Goal: Information Seeking & Learning: Find specific fact

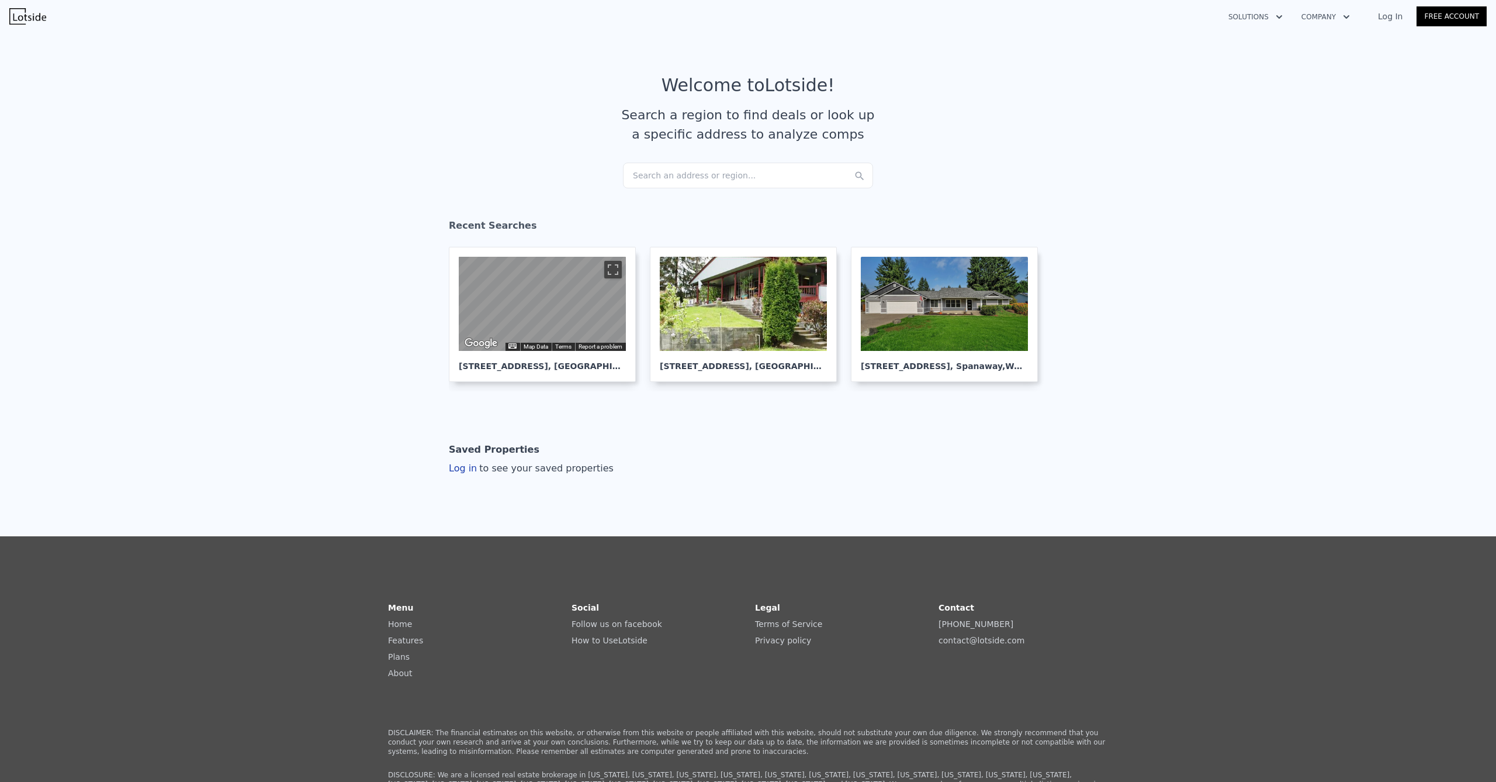
click at [685, 177] on div "Search an address or region..." at bounding box center [748, 176] width 250 height 26
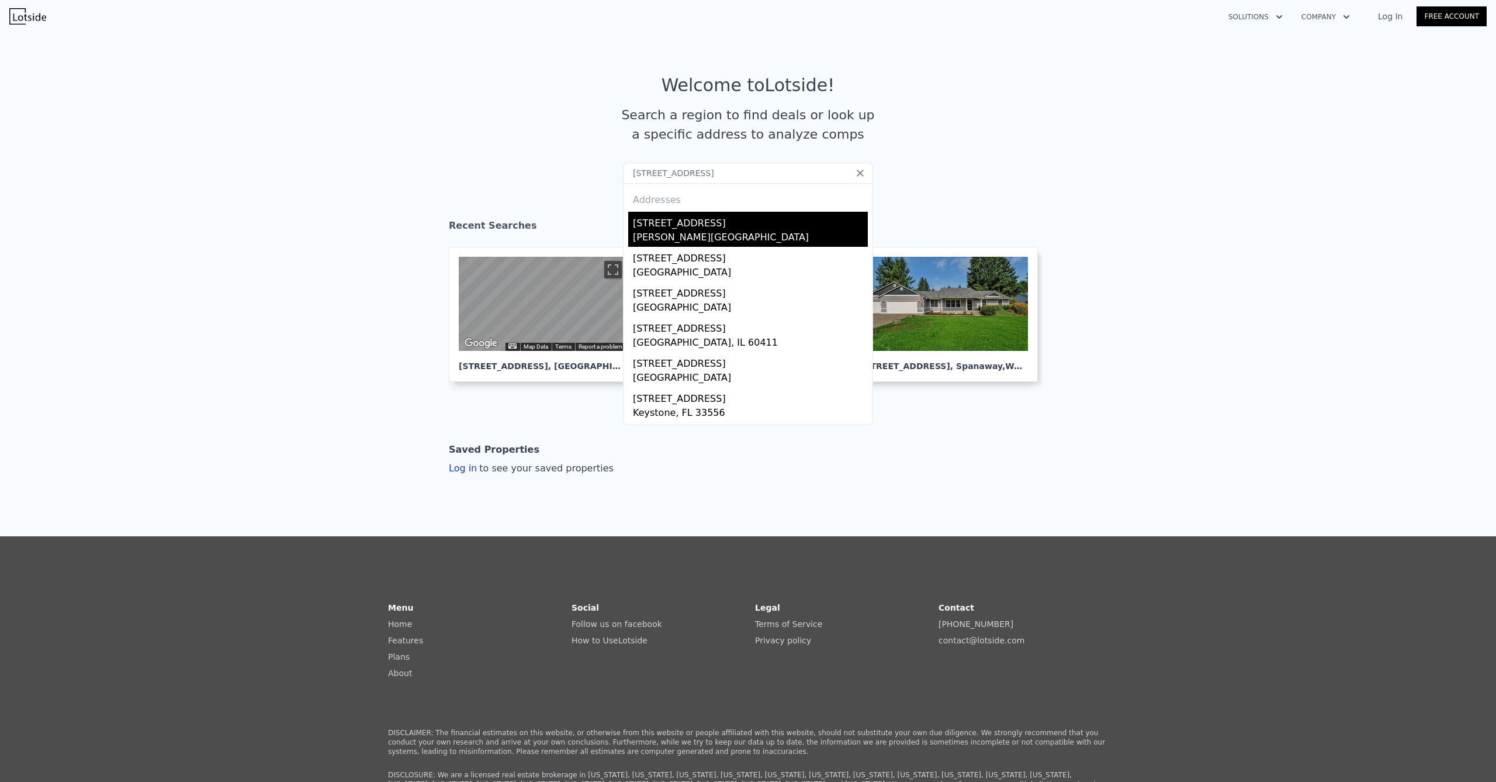
type input "[STREET_ADDRESS]"
click at [696, 225] on div "[STREET_ADDRESS]" at bounding box center [750, 221] width 235 height 19
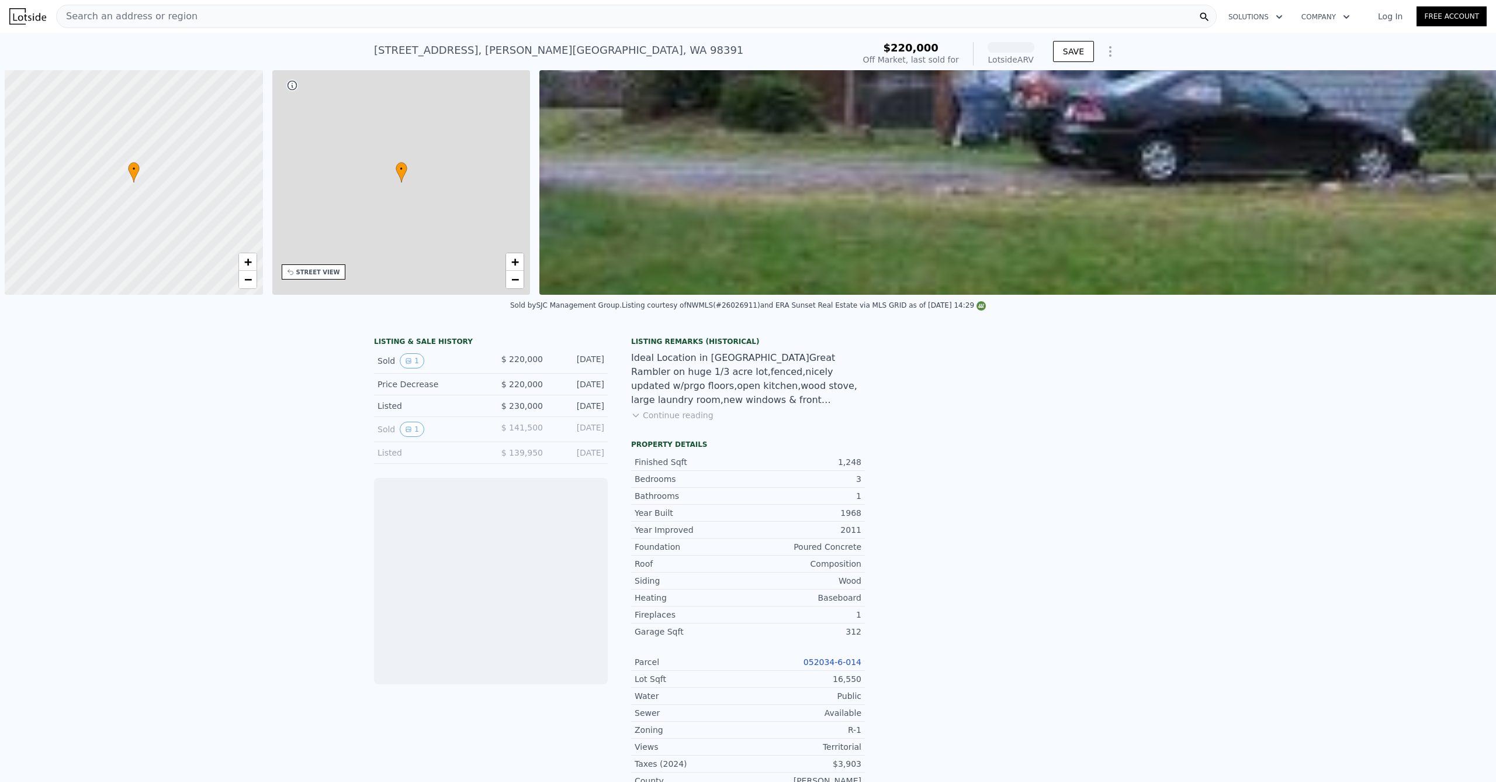
scroll to position [0, 5]
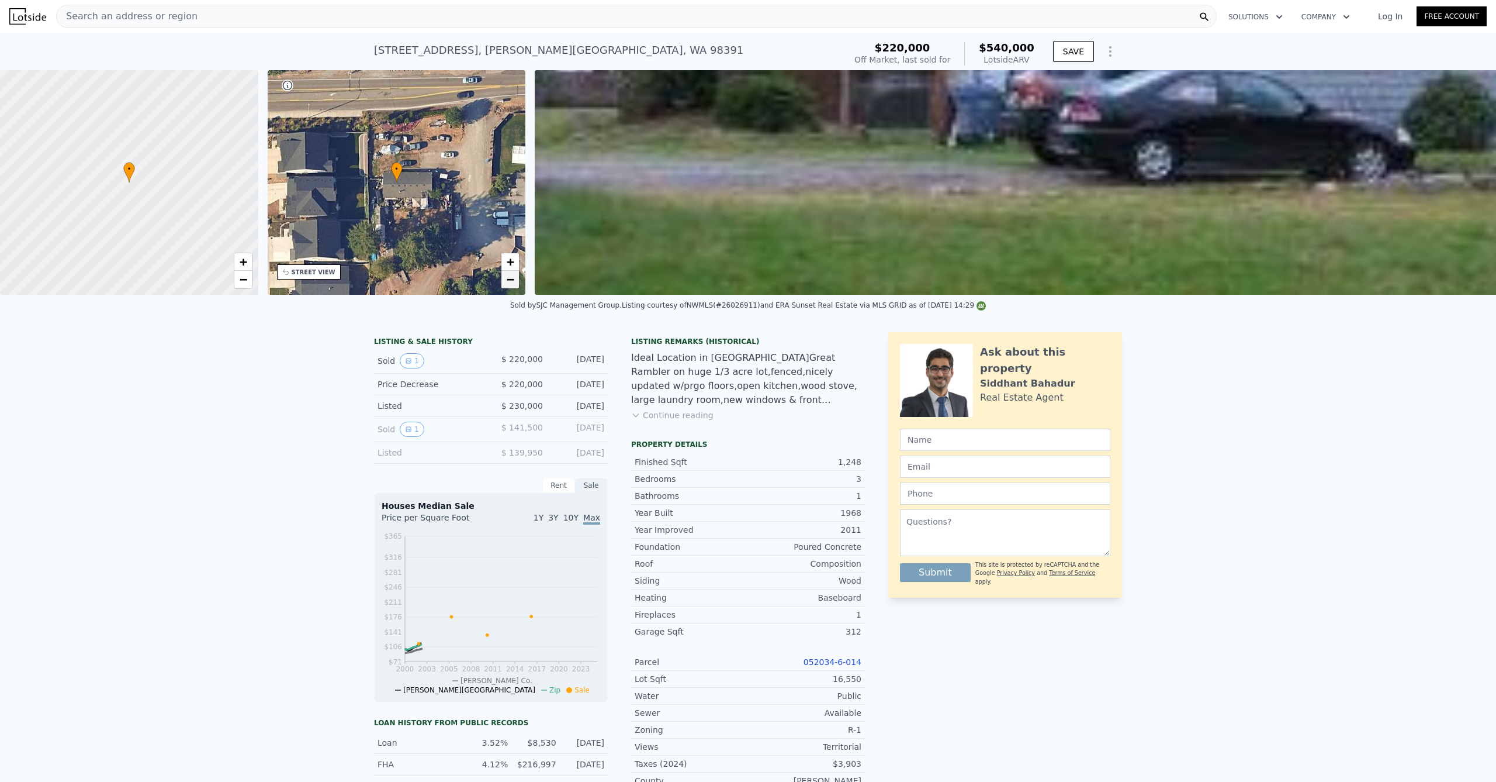
click at [516, 279] on link "−" at bounding box center [511, 280] width 18 height 18
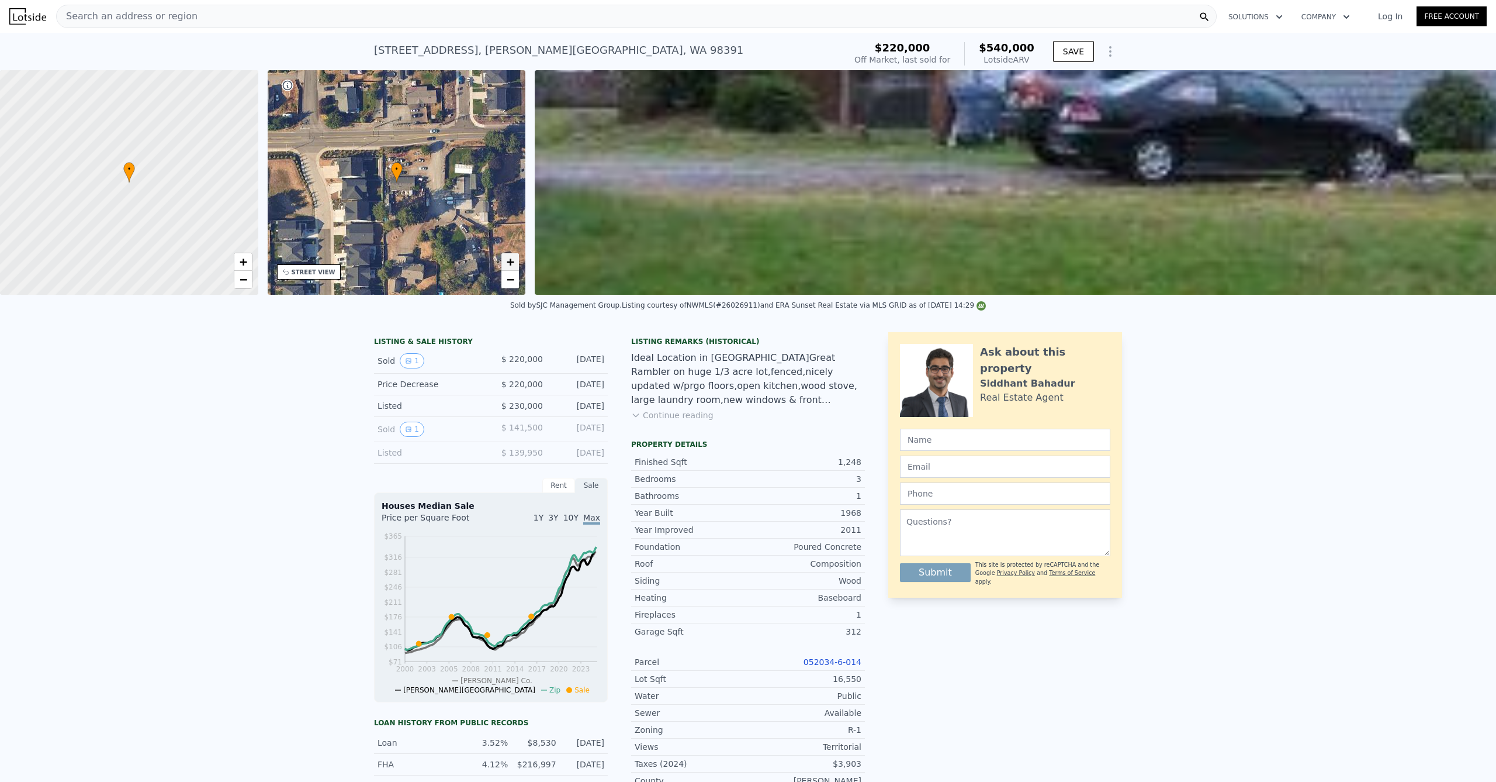
click at [510, 262] on span "+" at bounding box center [511, 261] width 8 height 15
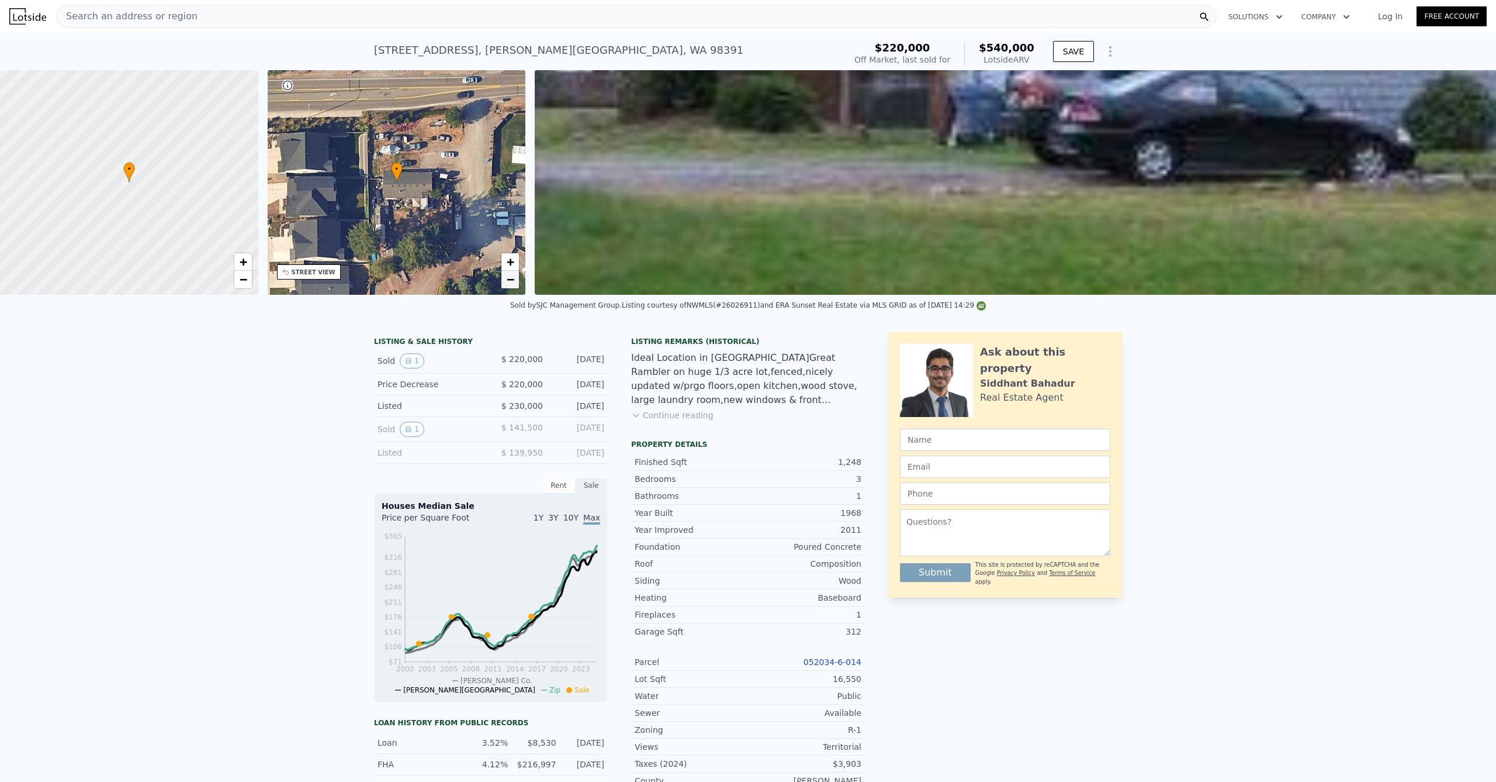
click at [506, 276] on link "−" at bounding box center [511, 280] width 18 height 18
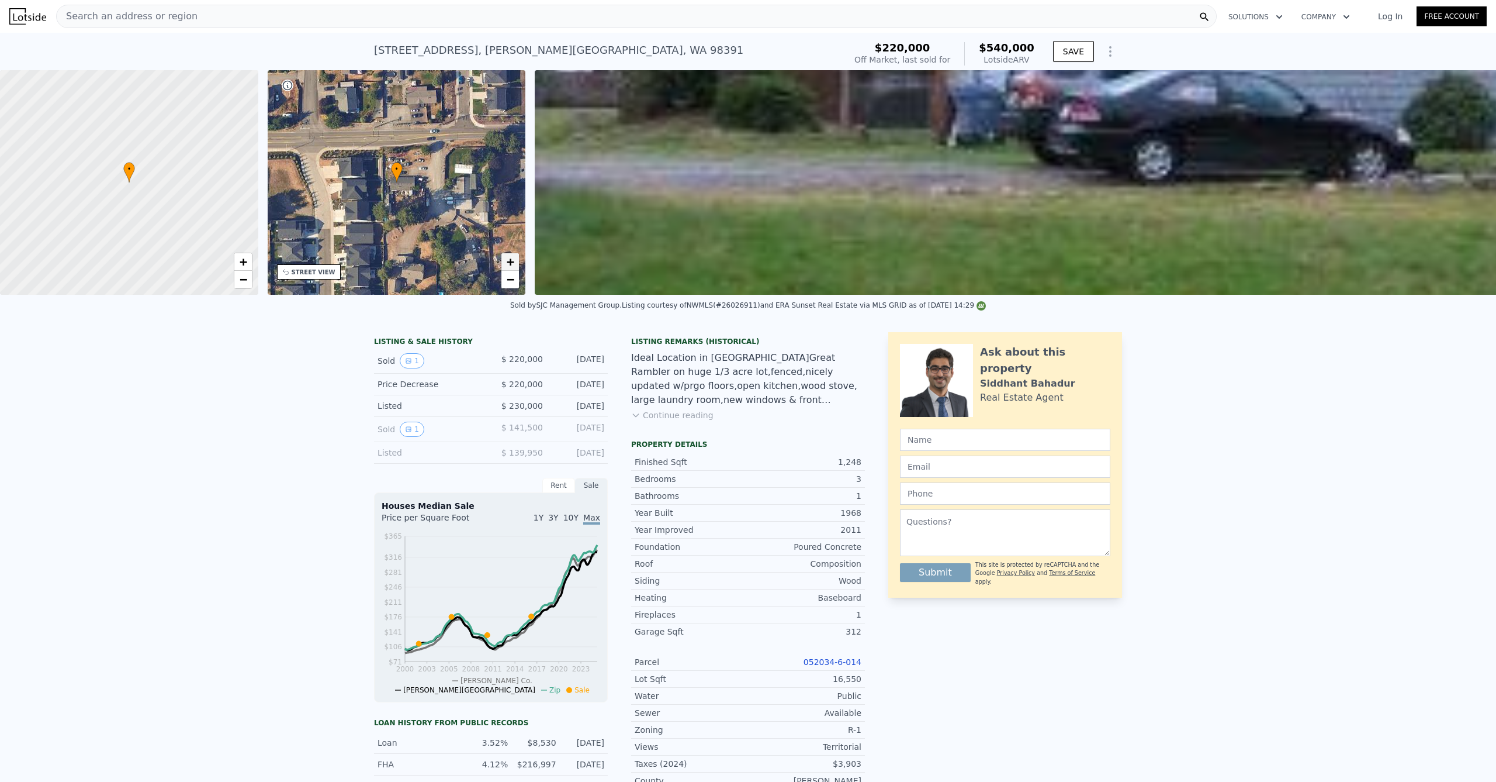
click at [510, 269] on span "+" at bounding box center [511, 261] width 8 height 15
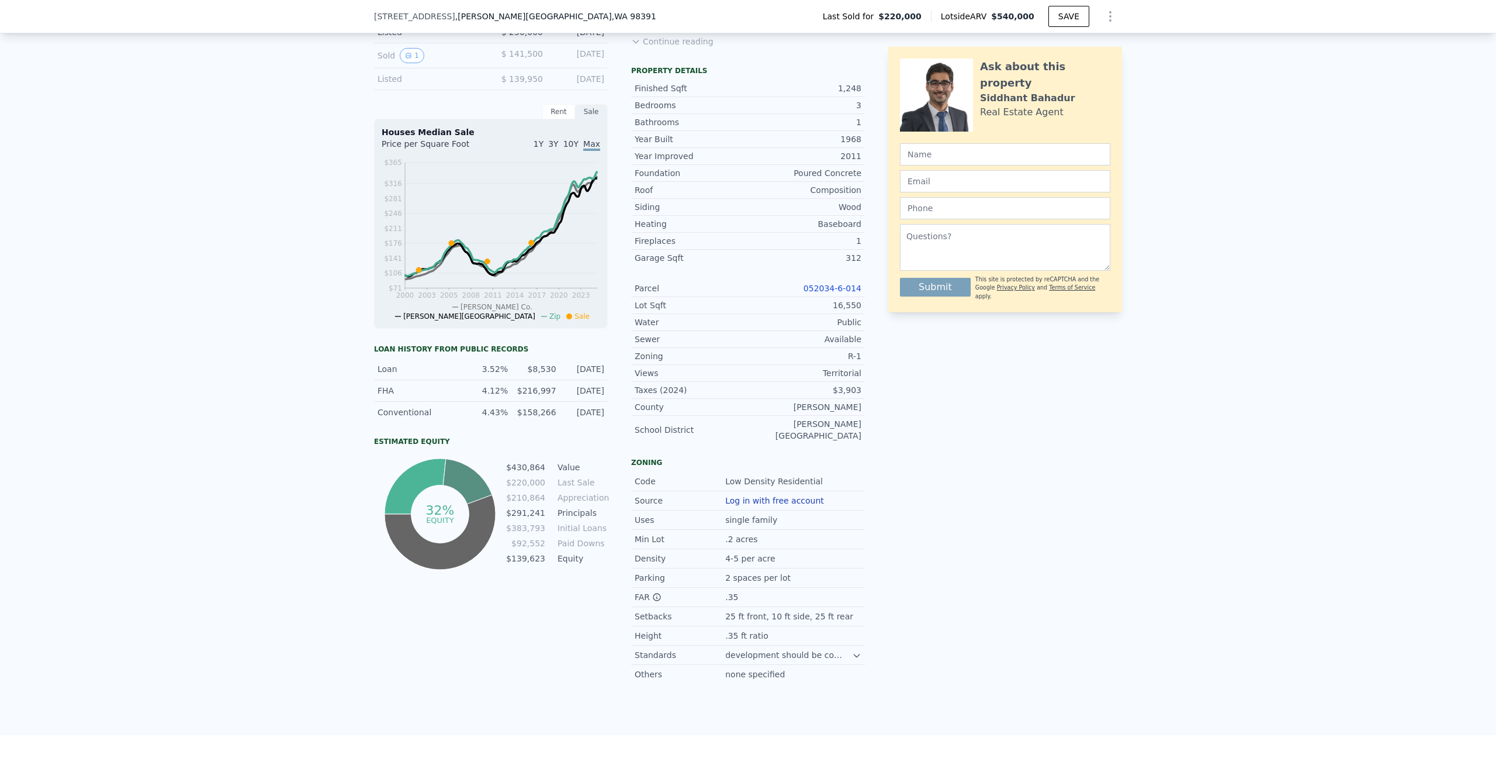
scroll to position [0, 0]
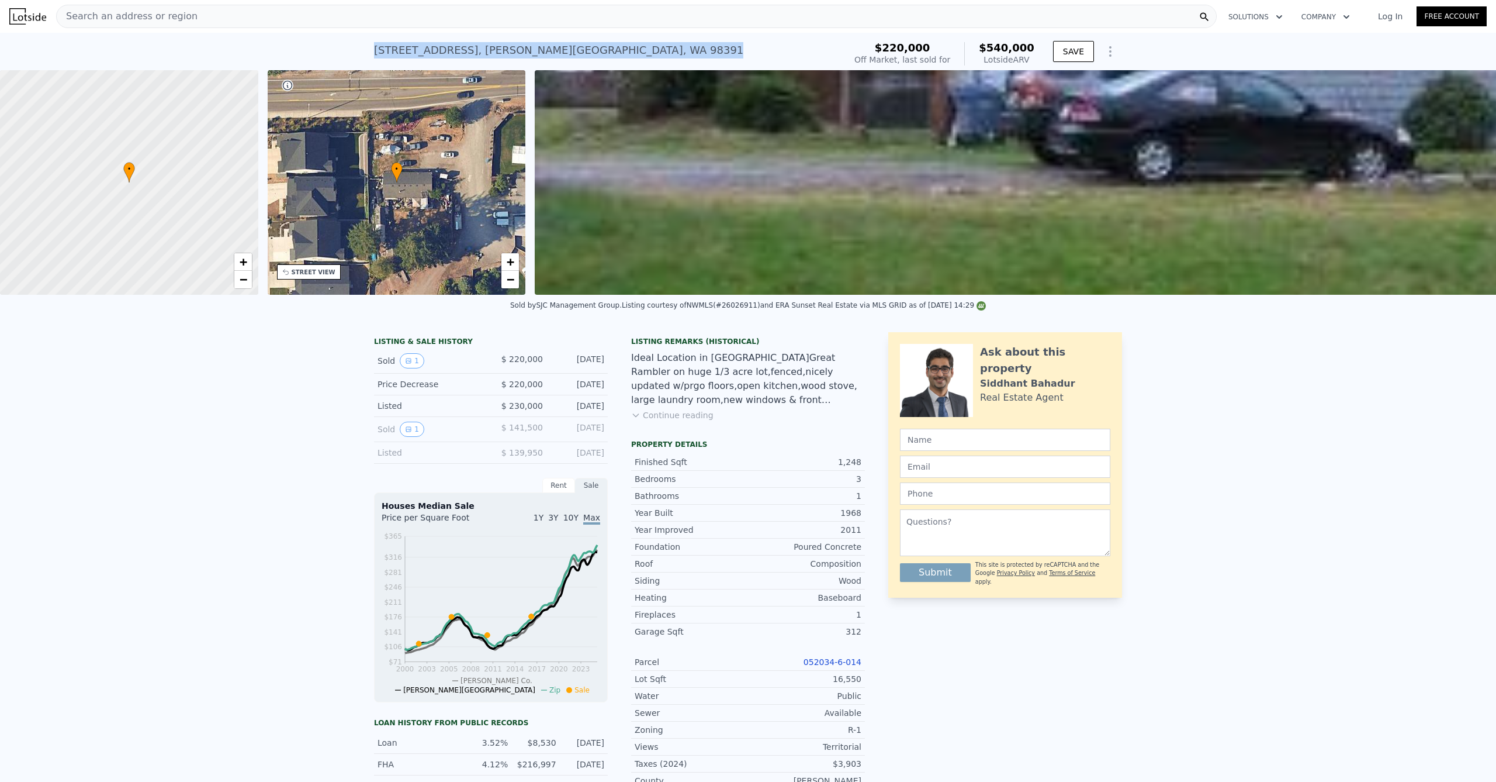
drag, startPoint x: 597, startPoint y: 51, endPoint x: 348, endPoint y: 47, distance: 248.5
click at [349, 47] on div "[STREET_ADDRESS][PERSON_NAME] Sold [DATE] for $220k (~ARV $540k ) $220,000 Off …" at bounding box center [748, 51] width 1496 height 37
copy div "[STREET_ADDRESS][PERSON_NAME] Sold [DATE] for $220k (~ARV $540k )"
click at [452, 49] on div "[STREET_ADDRESS][PERSON_NAME]" at bounding box center [558, 50] width 369 height 16
drag, startPoint x: 526, startPoint y: 50, endPoint x: 655, endPoint y: 46, distance: 129.9
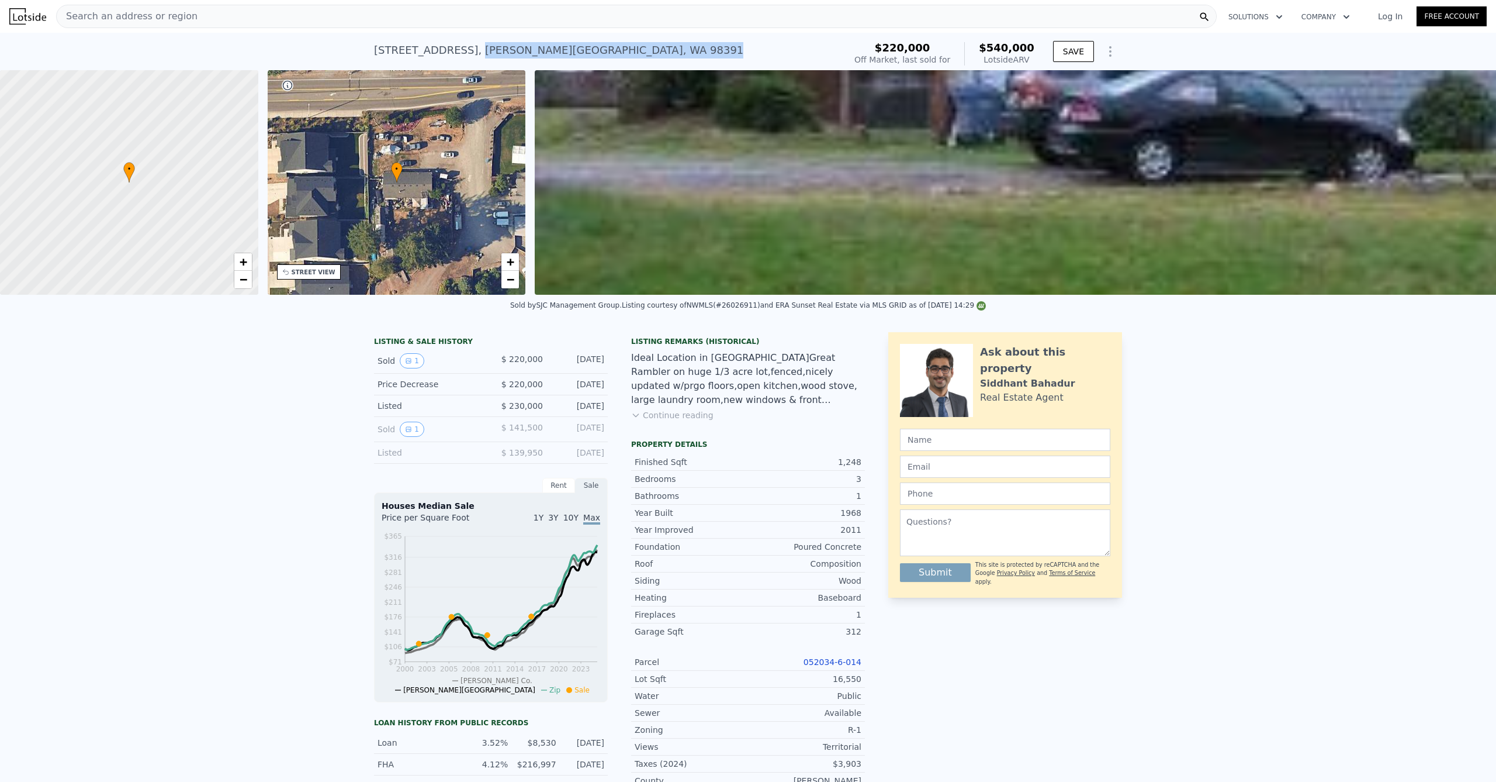
click at [655, 46] on div "[STREET_ADDRESS][PERSON_NAME] Sold [DATE] for $220k (~ARV $540k )" at bounding box center [607, 53] width 466 height 33
click at [477, 49] on div "[STREET_ADDRESS][PERSON_NAME]" at bounding box center [558, 50] width 369 height 16
drag, startPoint x: 495, startPoint y: 49, endPoint x: 612, endPoint y: 54, distance: 117.6
click at [612, 54] on div "[STREET_ADDRESS][PERSON_NAME] Sold [DATE] for $220k (~ARV $540k )" at bounding box center [607, 53] width 466 height 33
copy div "[PERSON_NAME][GEOGRAPHIC_DATA]"
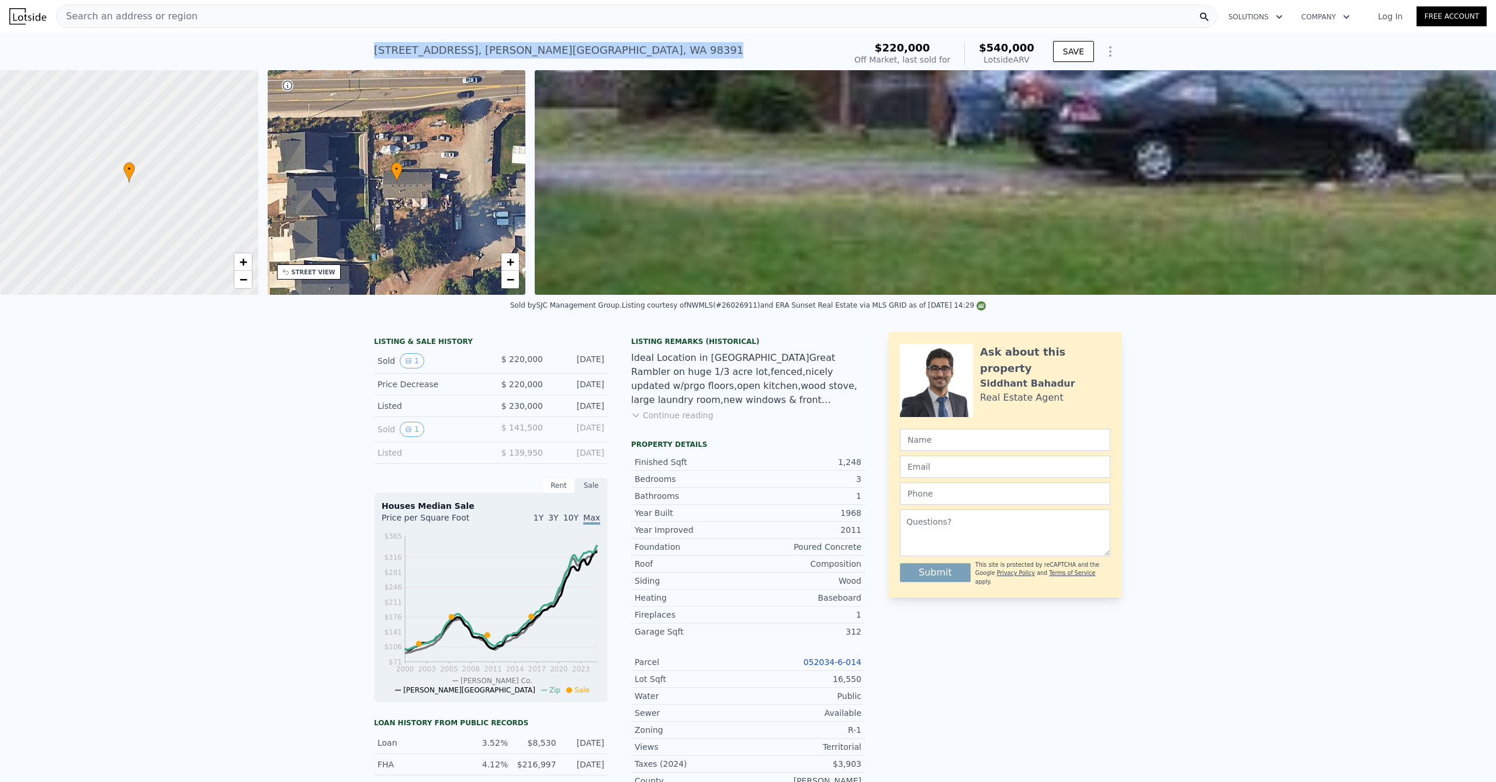
drag, startPoint x: 604, startPoint y: 53, endPoint x: 360, endPoint y: 50, distance: 243.8
click at [360, 50] on div "[STREET_ADDRESS][PERSON_NAME] Sold [DATE] for $220k (~ARV $540k ) $220,000 Off …" at bounding box center [748, 51] width 1496 height 37
copy div "[STREET_ADDRESS][PERSON_NAME] Sold [DATE] for $220k (~ARV $540k )"
drag, startPoint x: 466, startPoint y: 49, endPoint x: 372, endPoint y: 47, distance: 94.7
click at [357, 53] on div "[STREET_ADDRESS][PERSON_NAME] Sold [DATE] for $220k (~ARV $540k ) $220,000 Off …" at bounding box center [748, 51] width 1496 height 37
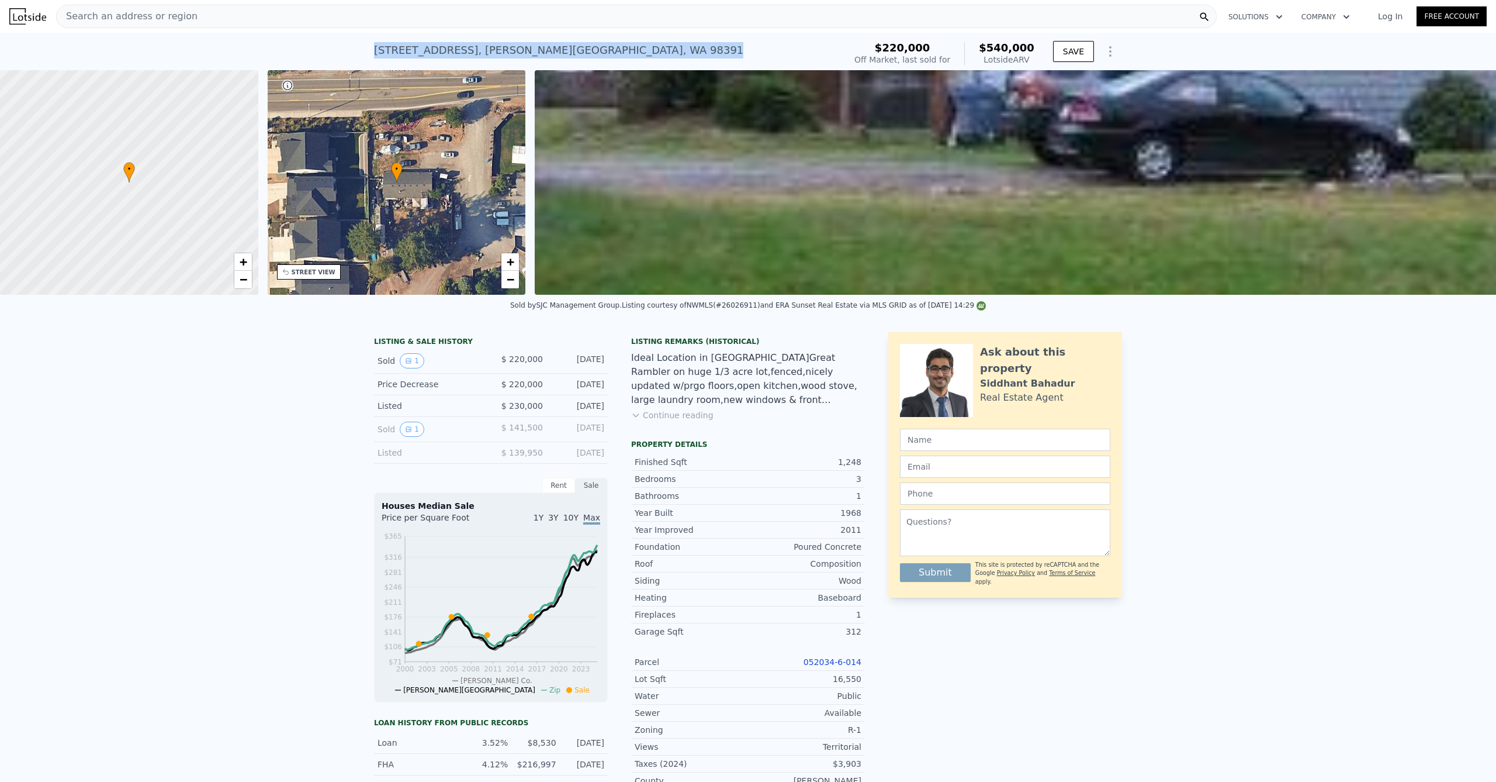
copy div "[STREET_ADDRESS][PERSON_NAME] Sold [DATE] for $220k (~ARV $540k )"
